Goal: Task Accomplishment & Management: Use online tool/utility

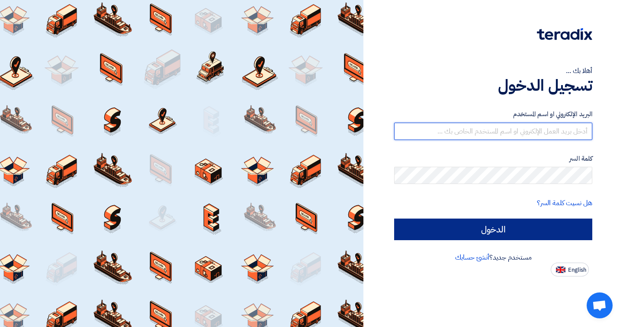
type input "[EMAIL_ADDRESS][DOMAIN_NAME]"
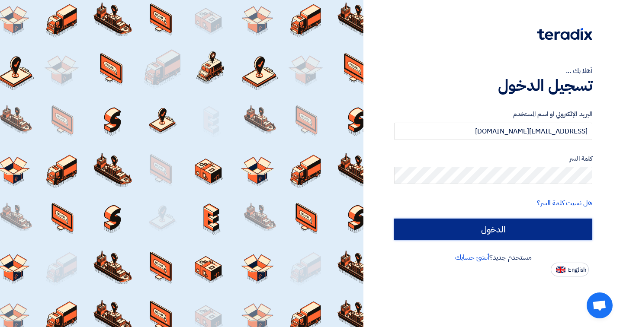
click at [482, 234] on input "الدخول" at bounding box center [493, 230] width 198 height 22
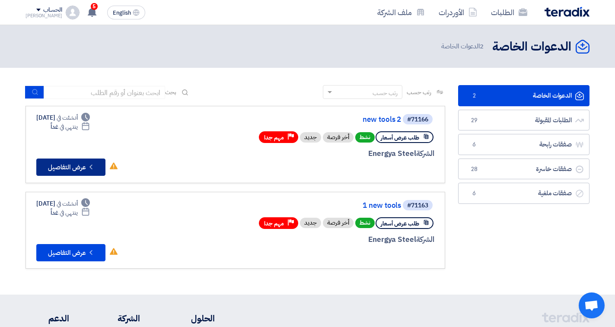
click at [90, 170] on icon "Check details" at bounding box center [91, 167] width 8 height 8
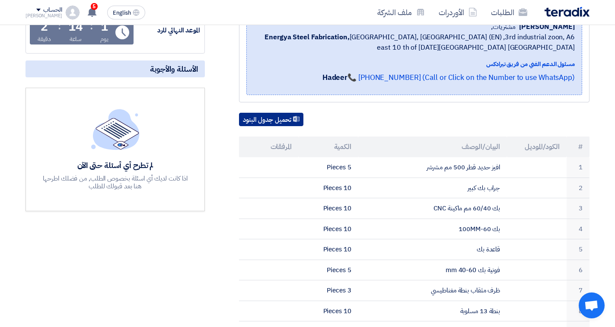
scroll to position [130, 0]
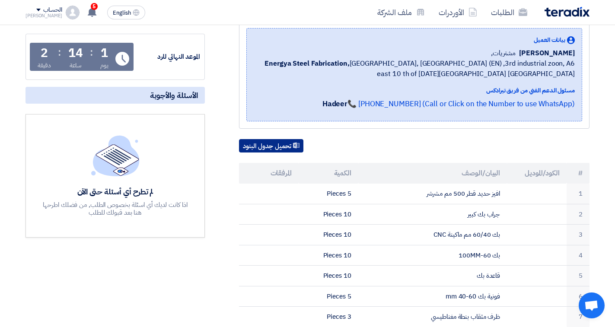
click at [262, 148] on button "تحميل جدول البنود" at bounding box center [271, 146] width 64 height 14
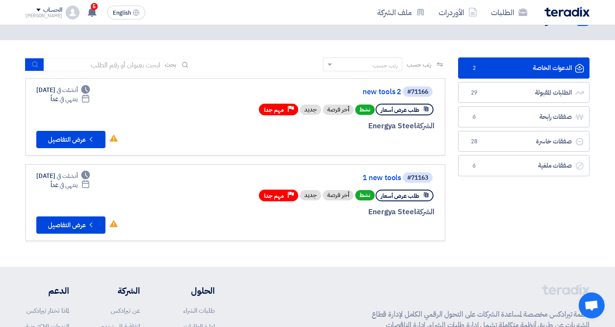
scroll to position [43, 0]
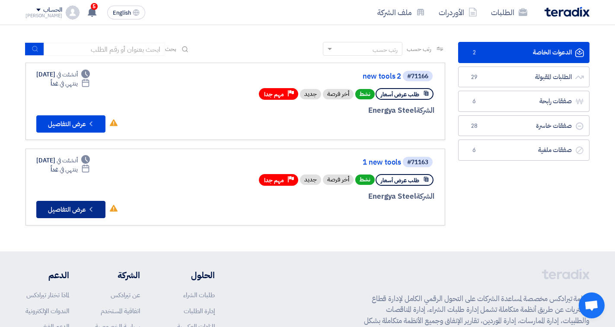
click at [63, 210] on button "Check details عرض التفاصيل" at bounding box center [70, 209] width 69 height 17
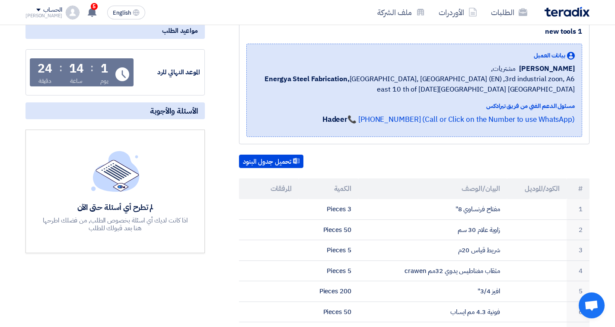
scroll to position [130, 0]
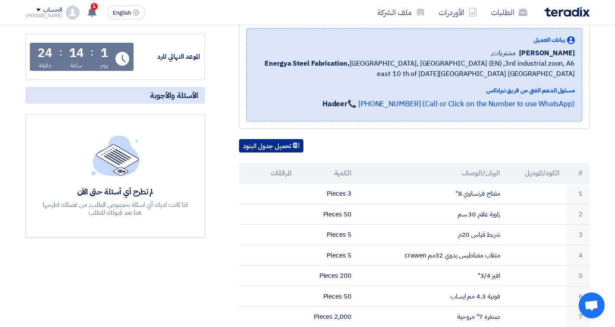
click at [277, 144] on button "تحميل جدول البنود" at bounding box center [271, 146] width 64 height 14
